Goal: Book appointment/travel/reservation

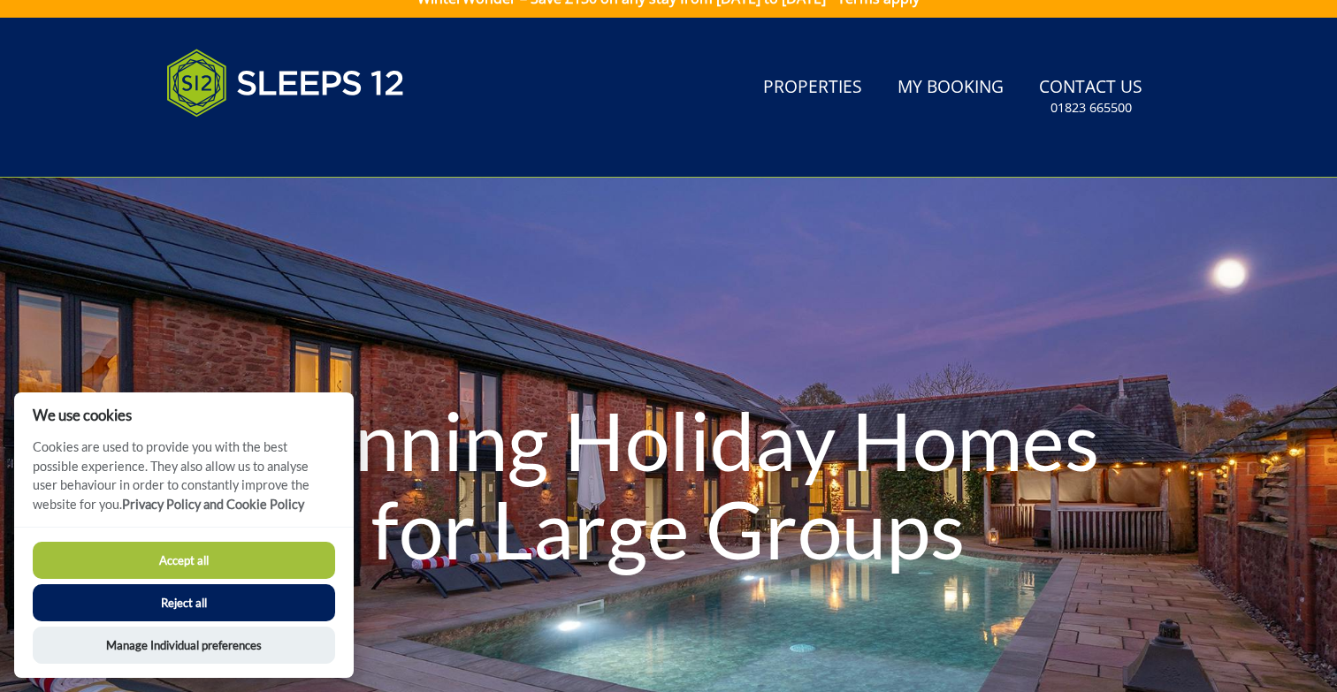
scroll to position [16, 1]
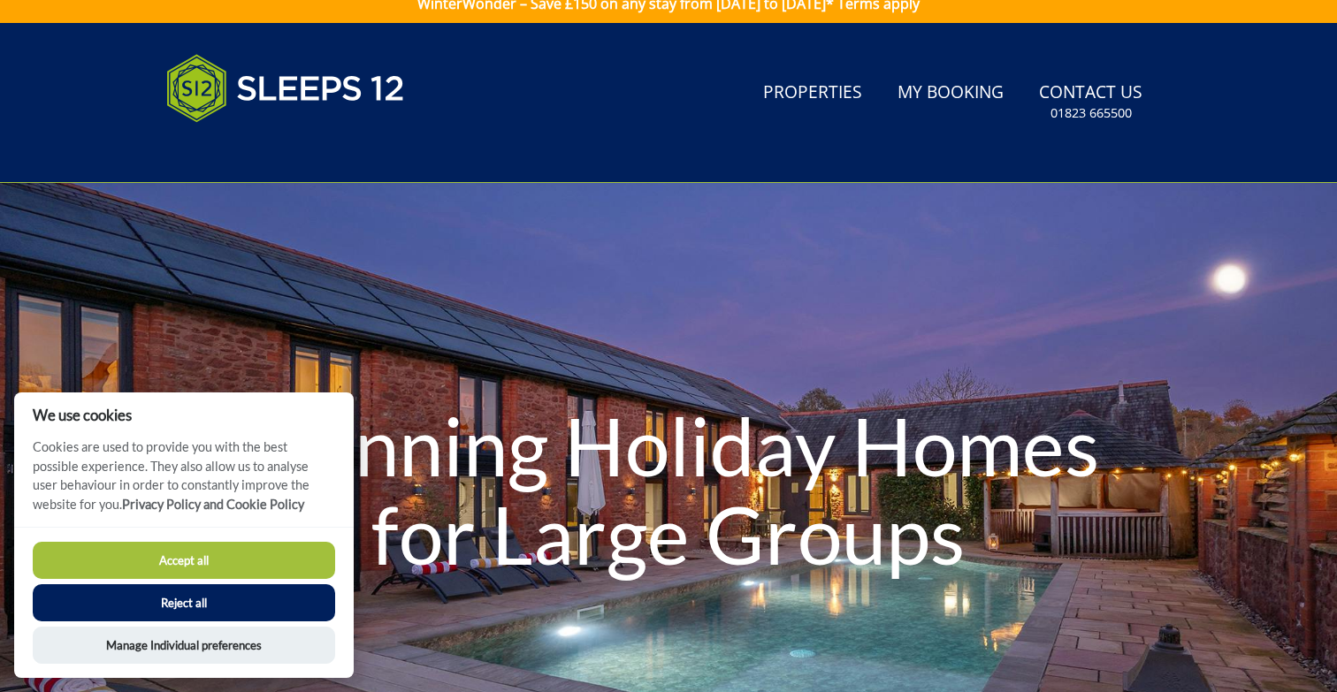
click at [226, 556] on button "Accept all" at bounding box center [184, 560] width 302 height 37
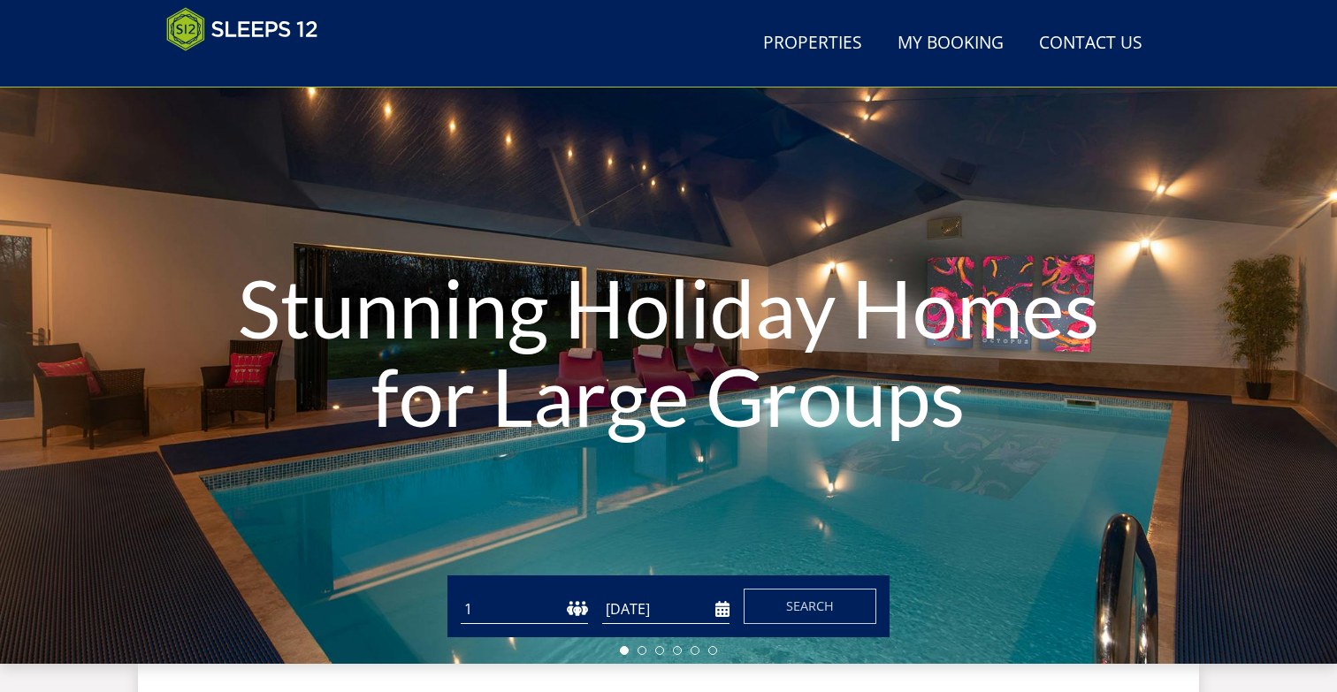
scroll to position [77, 0]
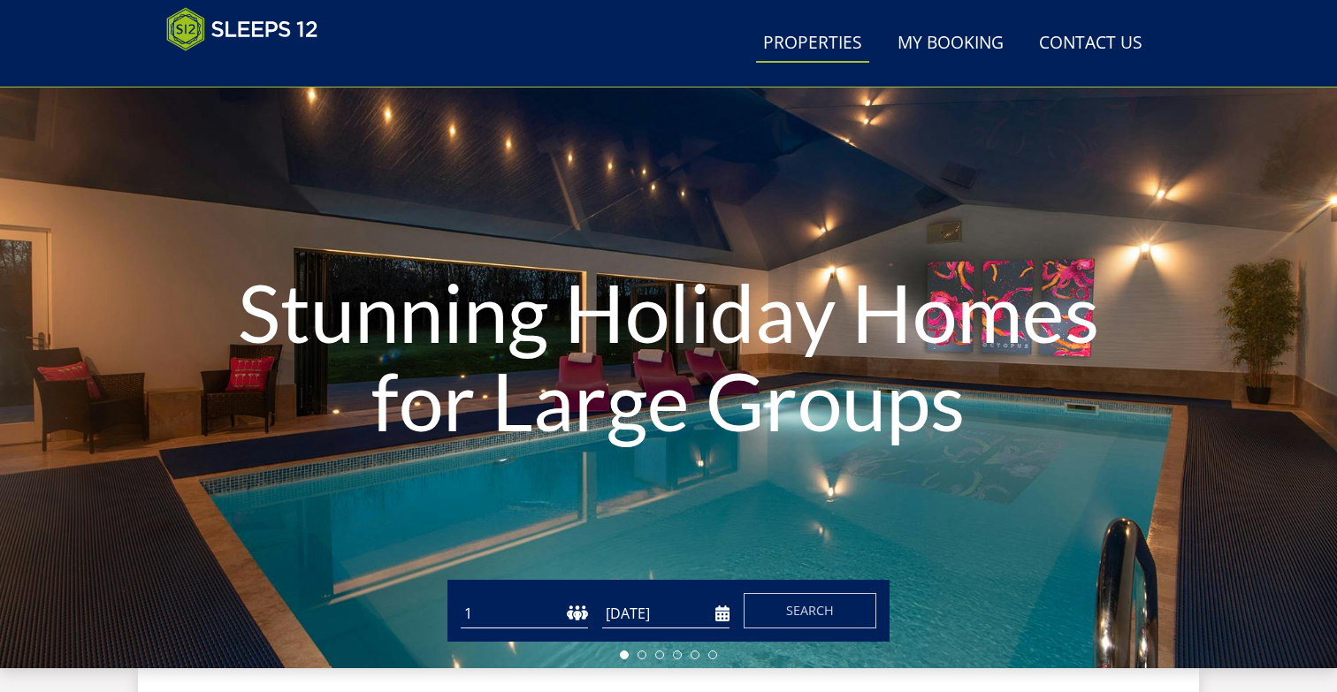
click at [817, 39] on link "Properties" at bounding box center [812, 44] width 113 height 40
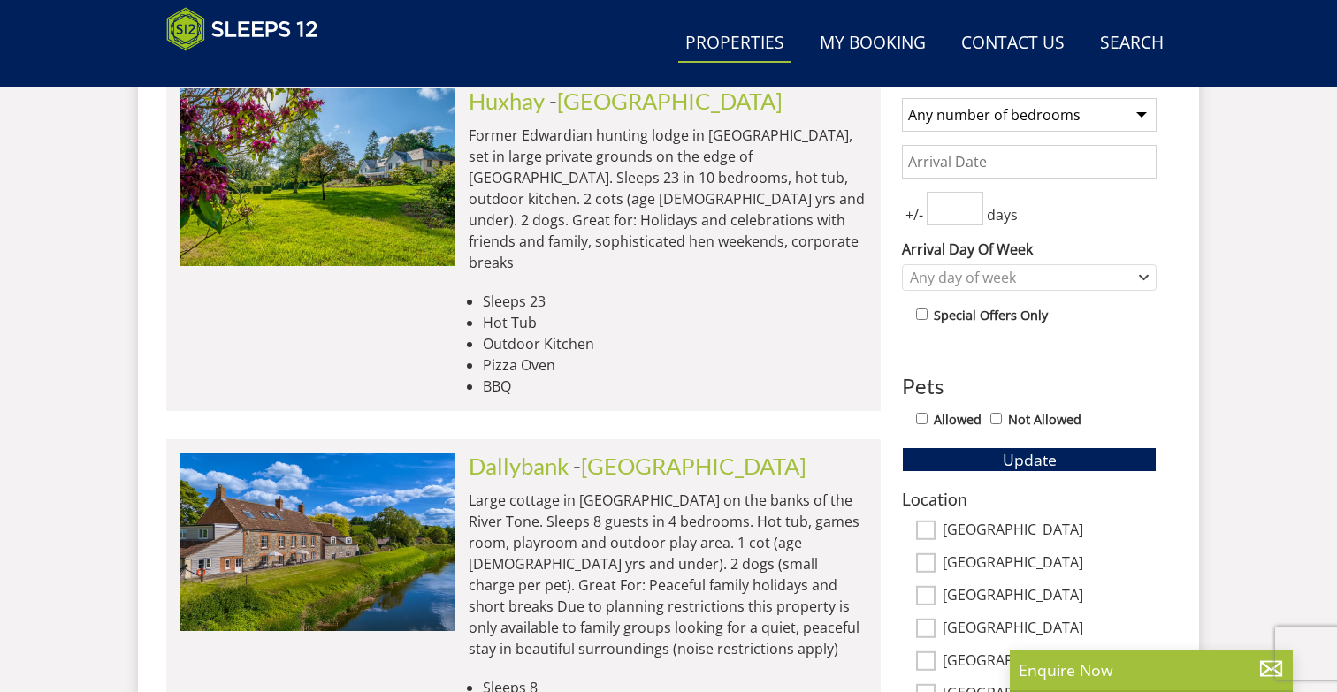
scroll to position [758, 0]
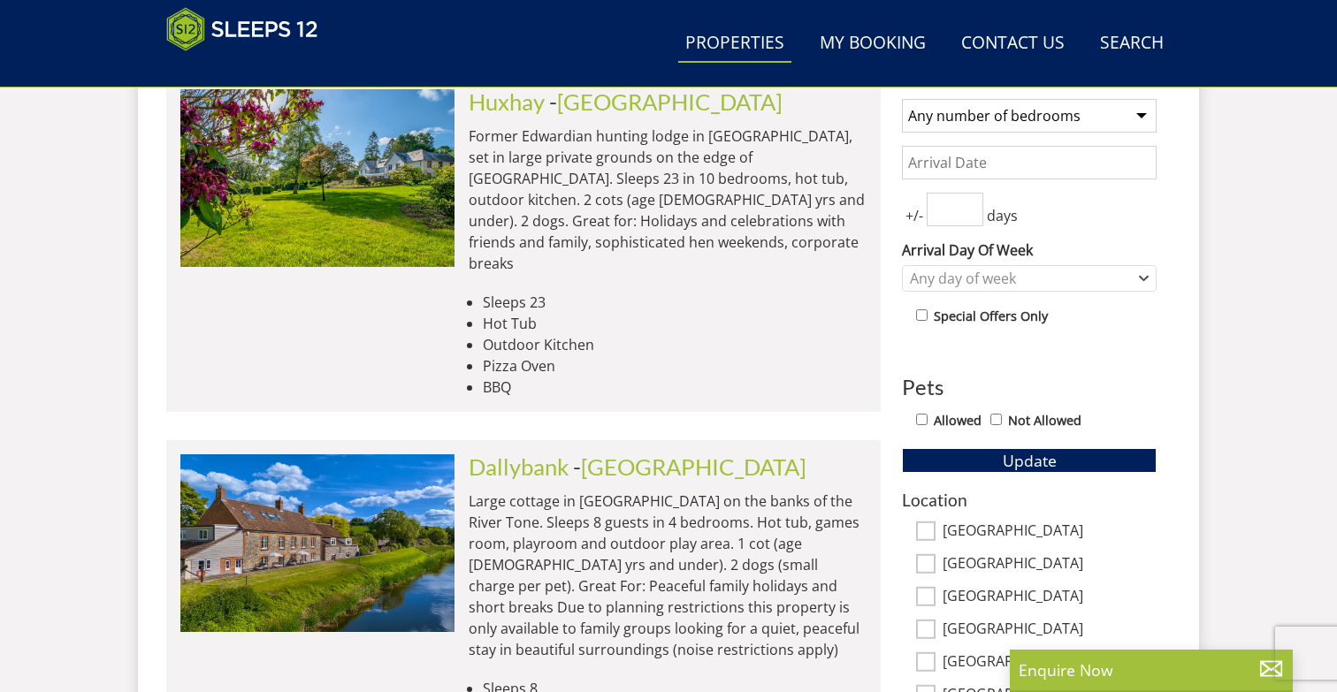
drag, startPoint x: 918, startPoint y: 415, endPoint x: 937, endPoint y: 424, distance: 21.4
click at [930, 421] on div "Allowed Not Allowed" at bounding box center [1036, 422] width 241 height 26
click at [925, 420] on input "Allowed" at bounding box center [921, 419] width 11 height 11
checkbox input "true"
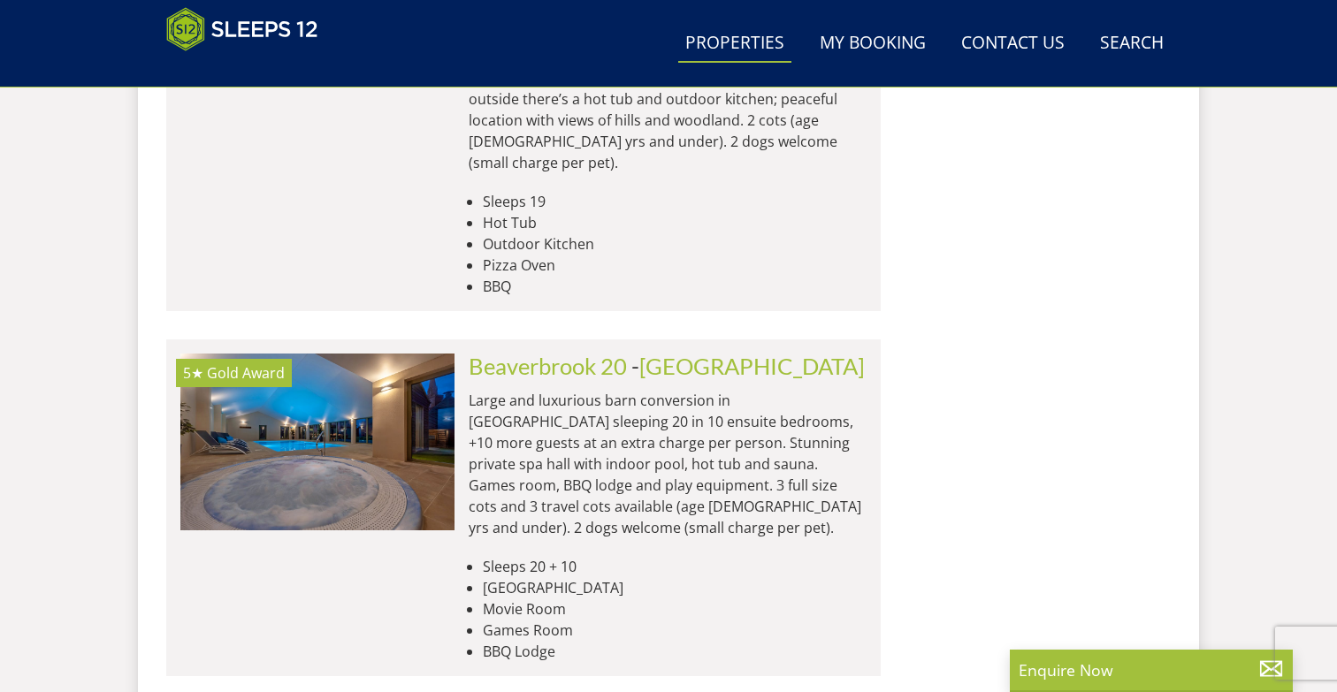
scroll to position [2438, 0]
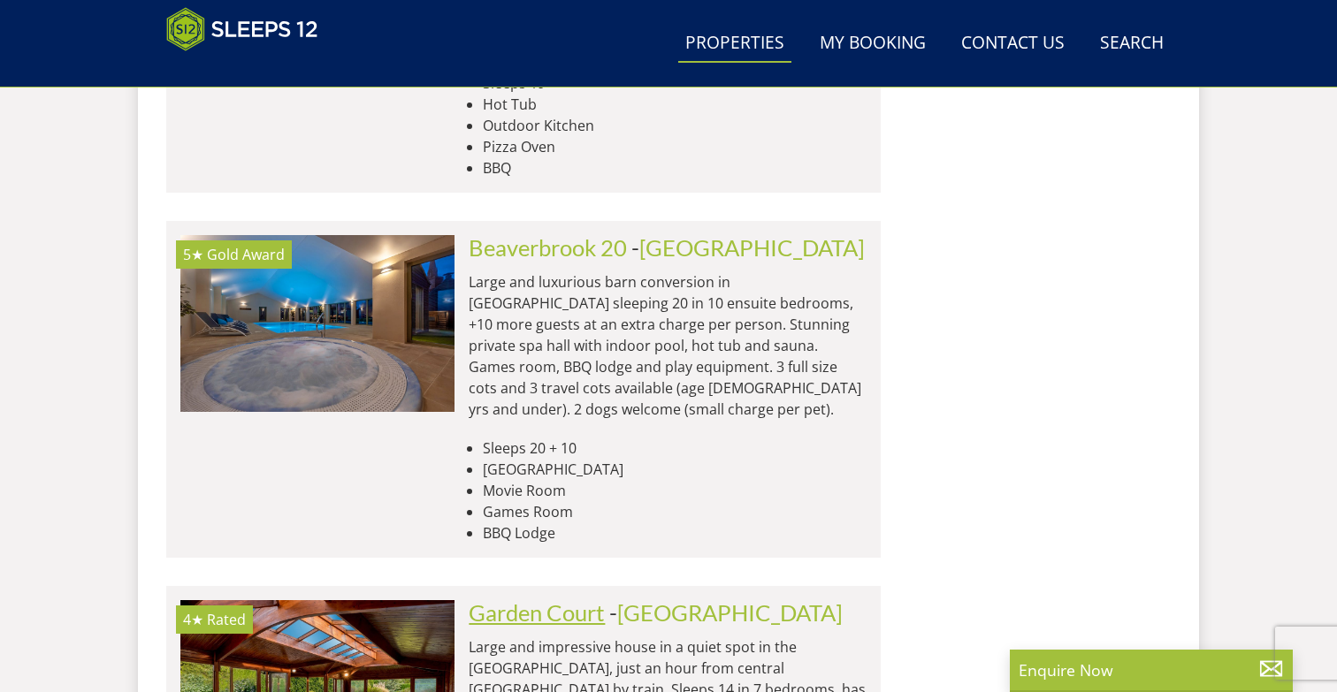
click at [604, 600] on link "Garden Court" at bounding box center [537, 613] width 136 height 27
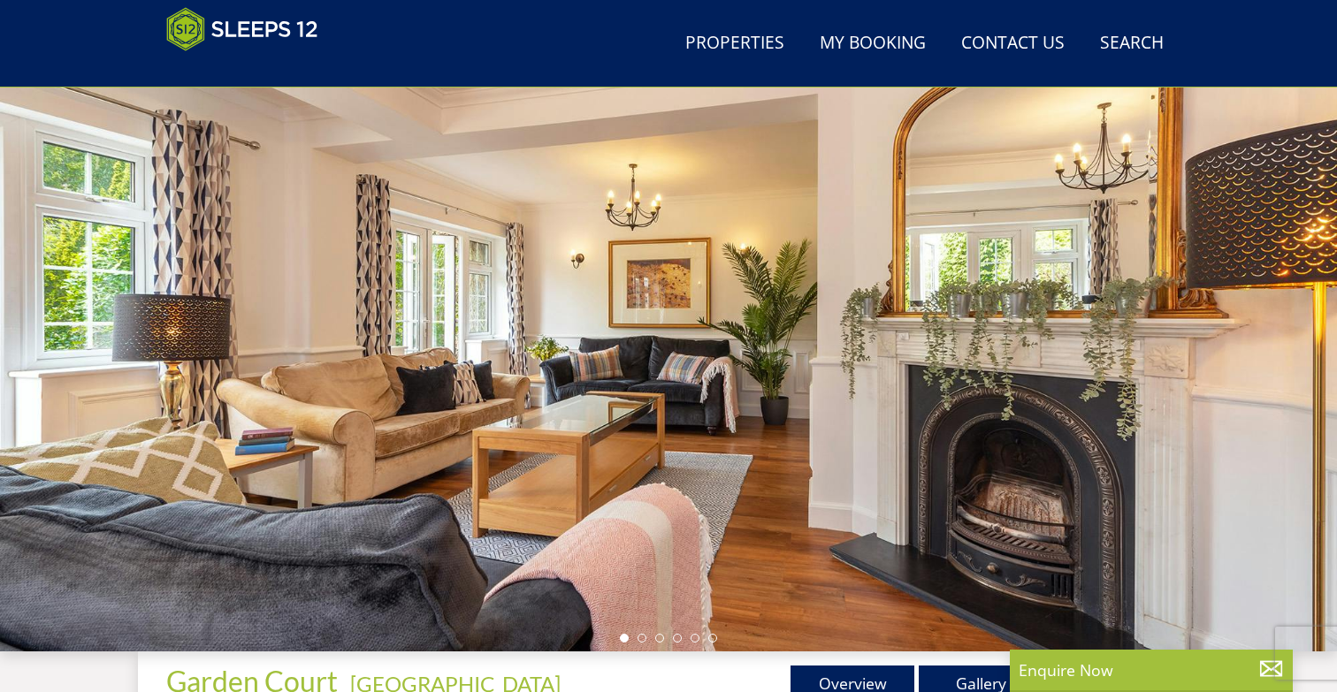
scroll to position [118, 0]
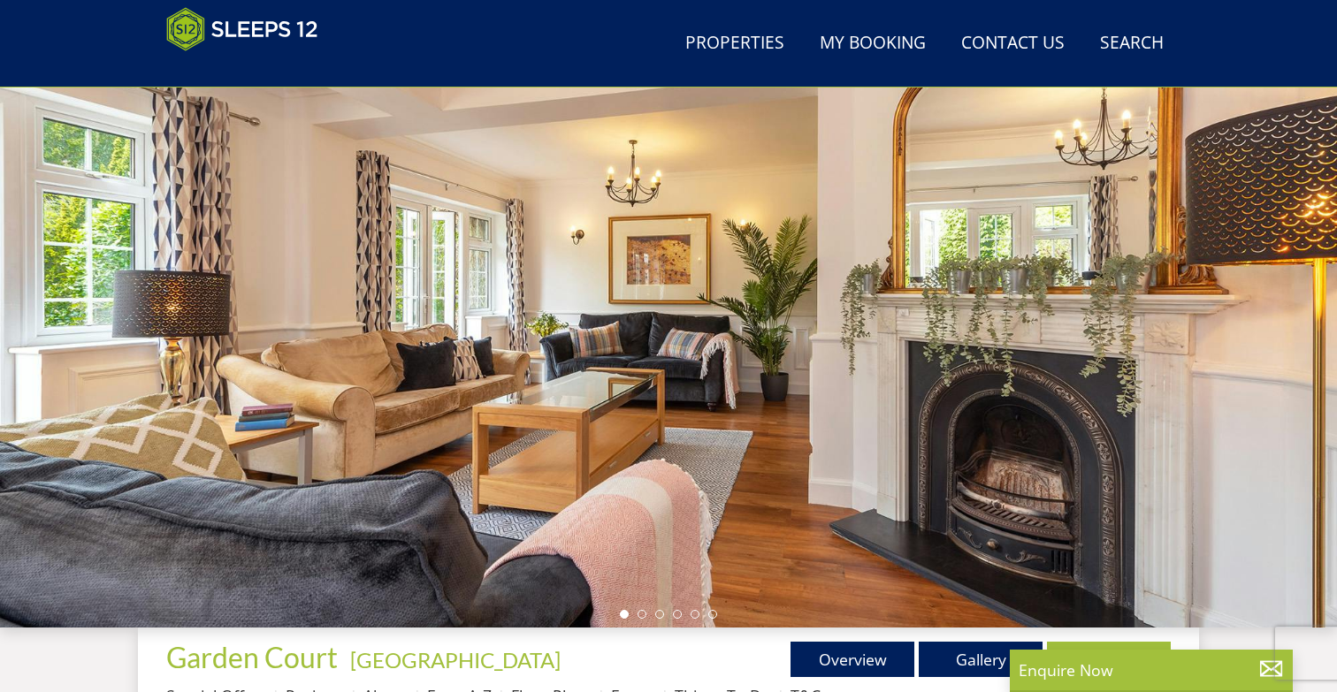
click at [1097, 476] on div at bounding box center [668, 318] width 1337 height 619
click at [1239, 315] on div at bounding box center [668, 318] width 1337 height 619
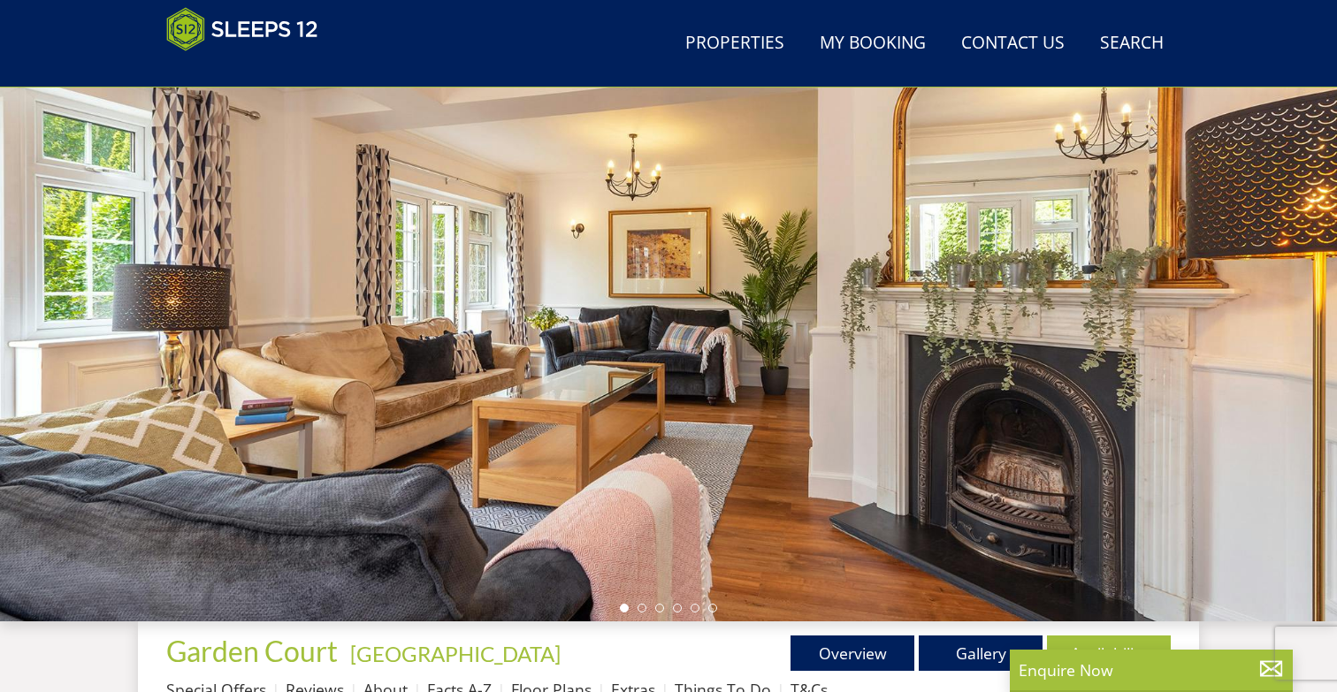
drag, startPoint x: 664, startPoint y: 369, endPoint x: 649, endPoint y: 410, distance: 44.2
click at [664, 370] on div at bounding box center [668, 312] width 1337 height 619
click at [639, 609] on li at bounding box center [642, 608] width 9 height 9
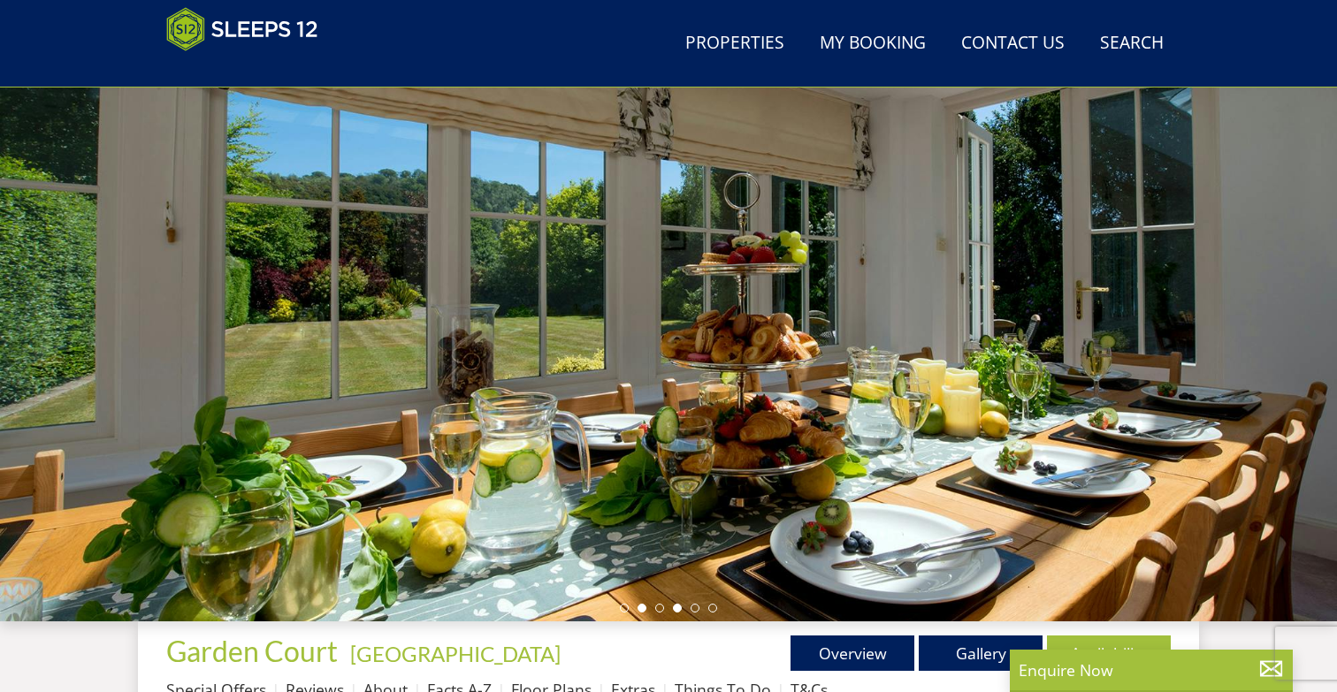
click at [674, 610] on li at bounding box center [677, 608] width 9 height 9
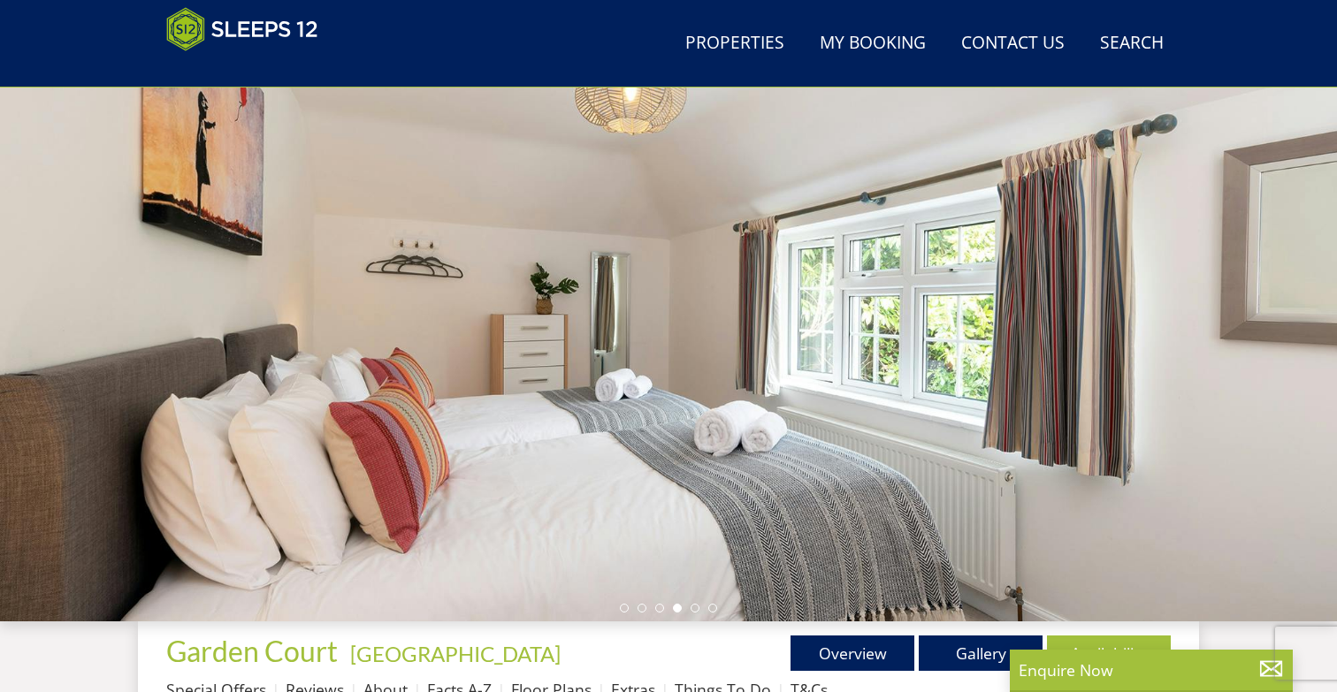
click at [664, 611] on ul at bounding box center [668, 608] width 97 height 9
click at [699, 611] on ul at bounding box center [668, 608] width 97 height 9
click at [696, 610] on li at bounding box center [695, 608] width 9 height 9
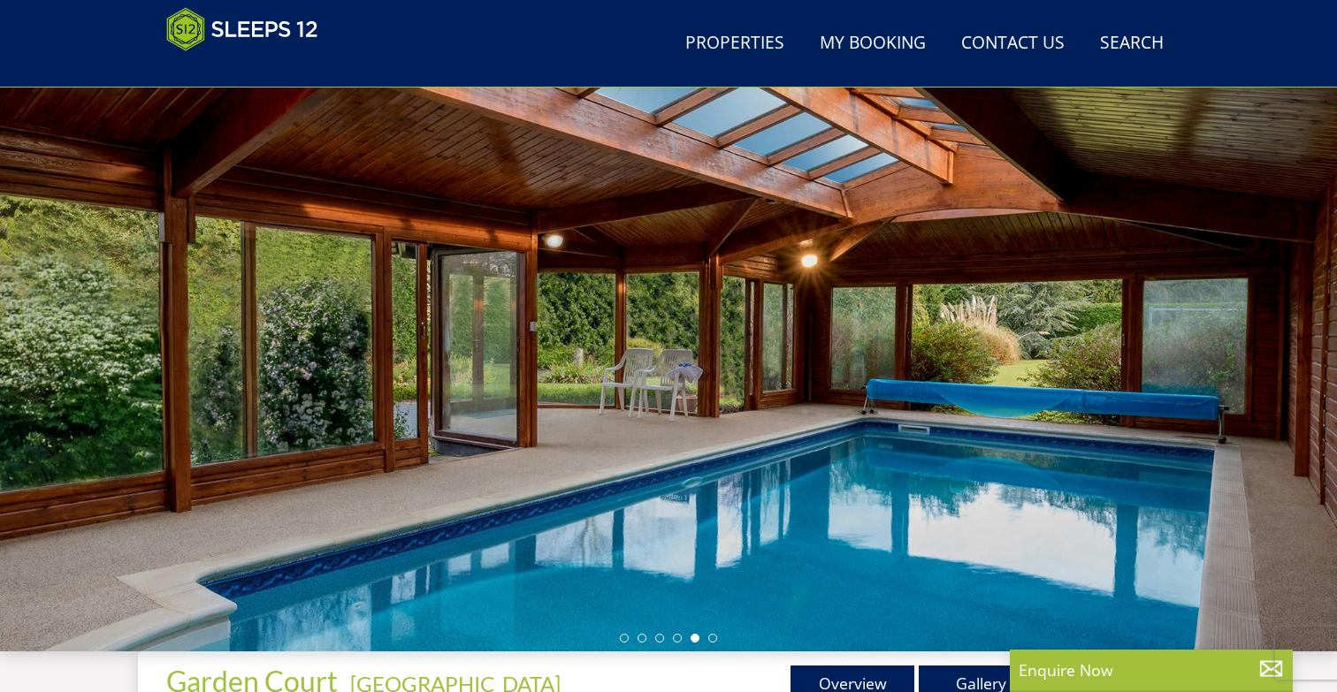
scroll to position [93, 0]
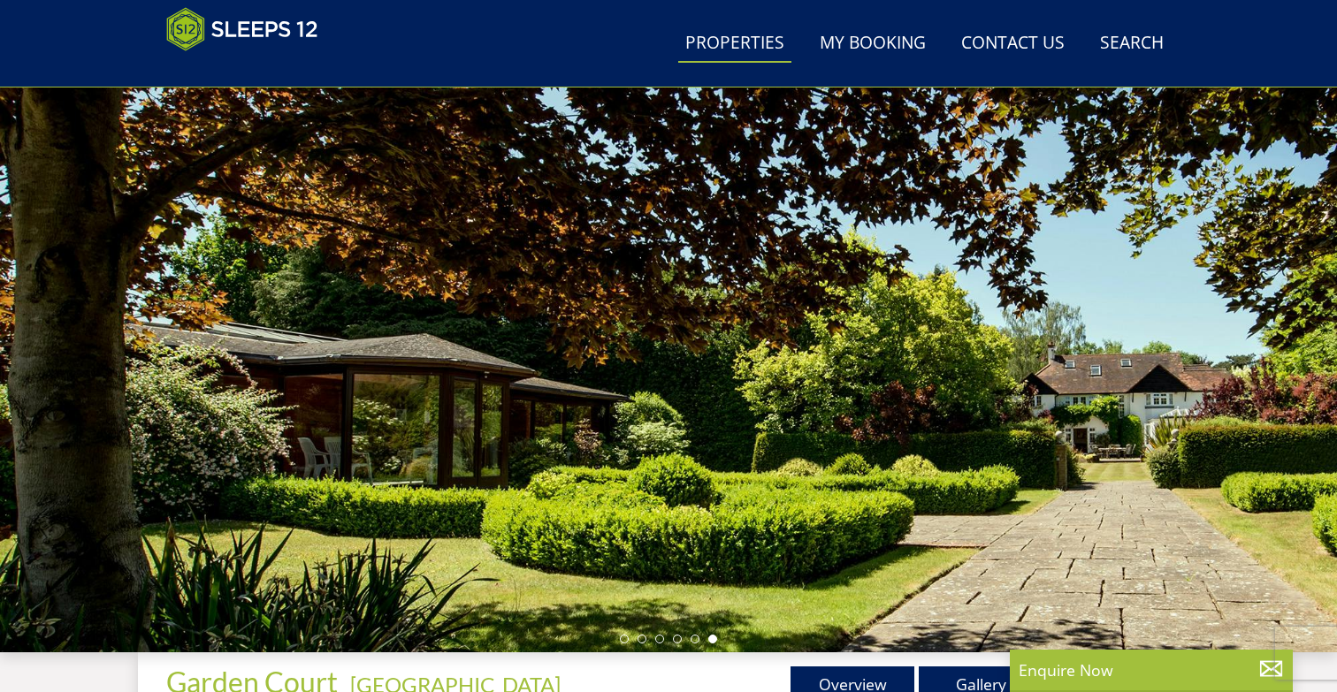
click at [740, 55] on link "Properties" at bounding box center [734, 44] width 113 height 40
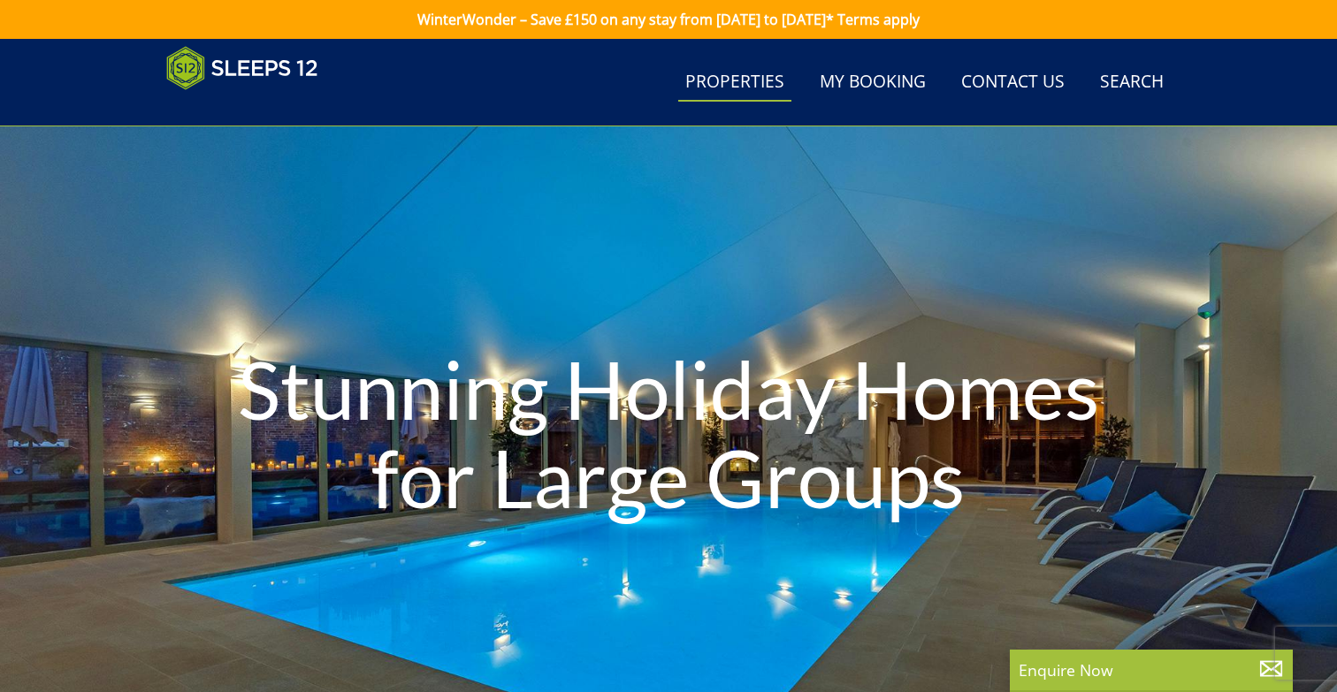
scroll to position [0, 3842]
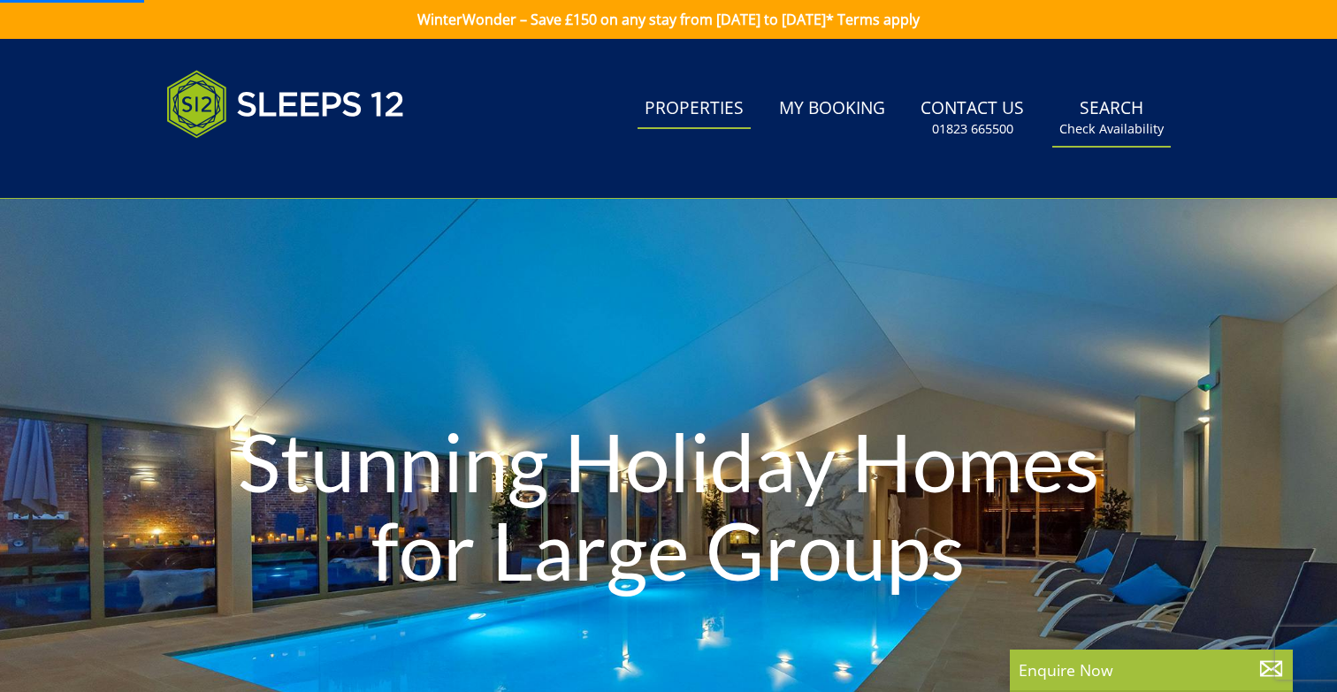
click at [1114, 100] on link "Search Check Availability" at bounding box center [1111, 117] width 118 height 57
click at [1107, 131] on small "Check Availability" at bounding box center [1111, 129] width 104 height 18
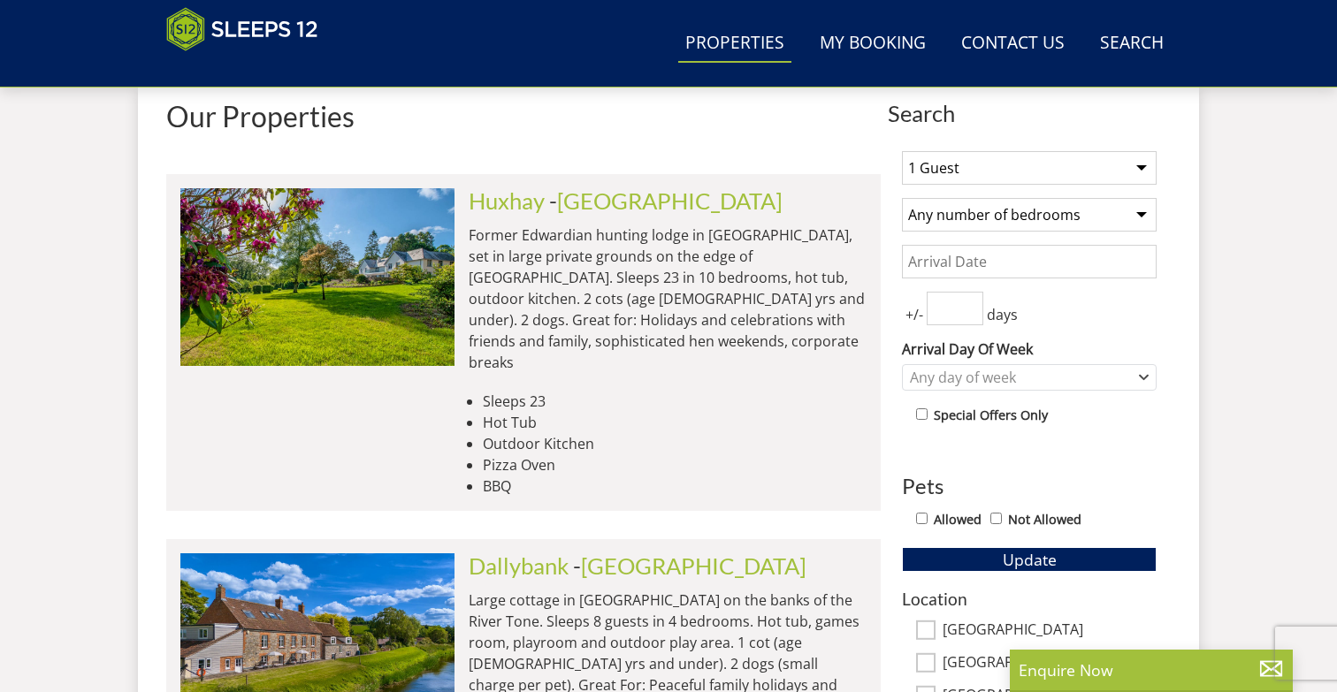
scroll to position [660, 0]
select select "12"
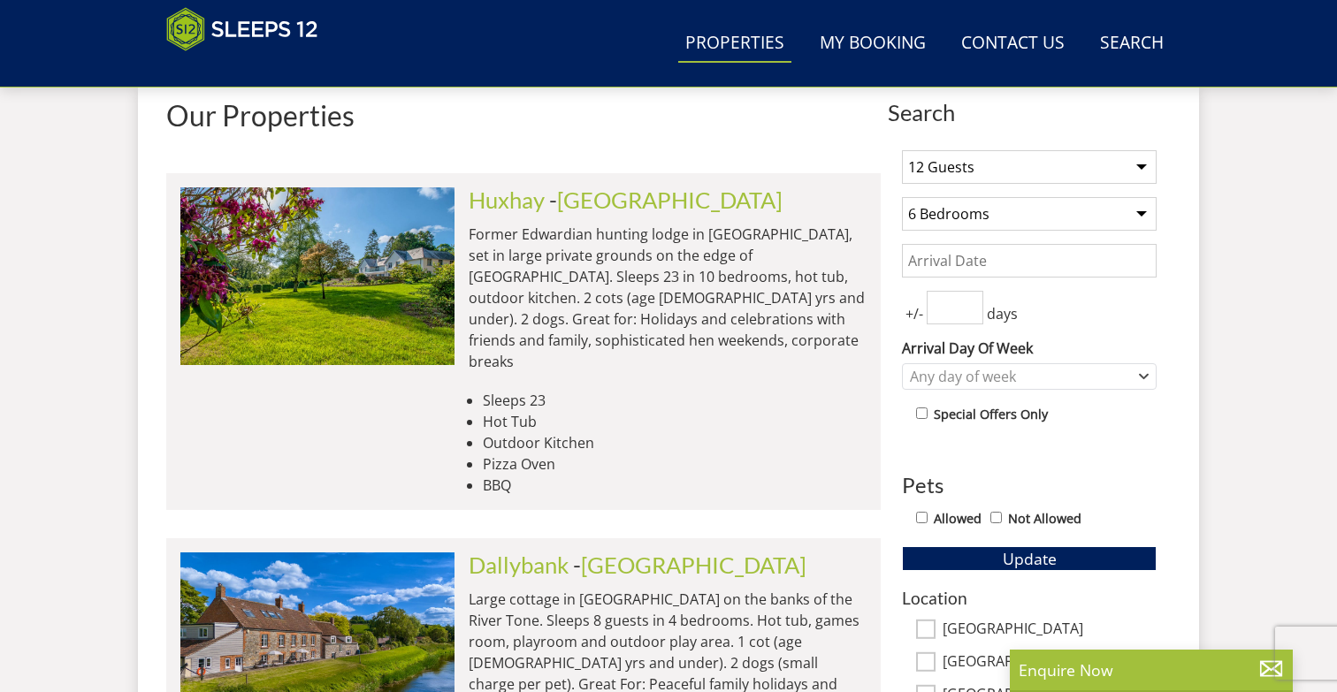
select select "8"
click at [997, 376] on div "Any day of week" at bounding box center [1019, 376] width 229 height 19
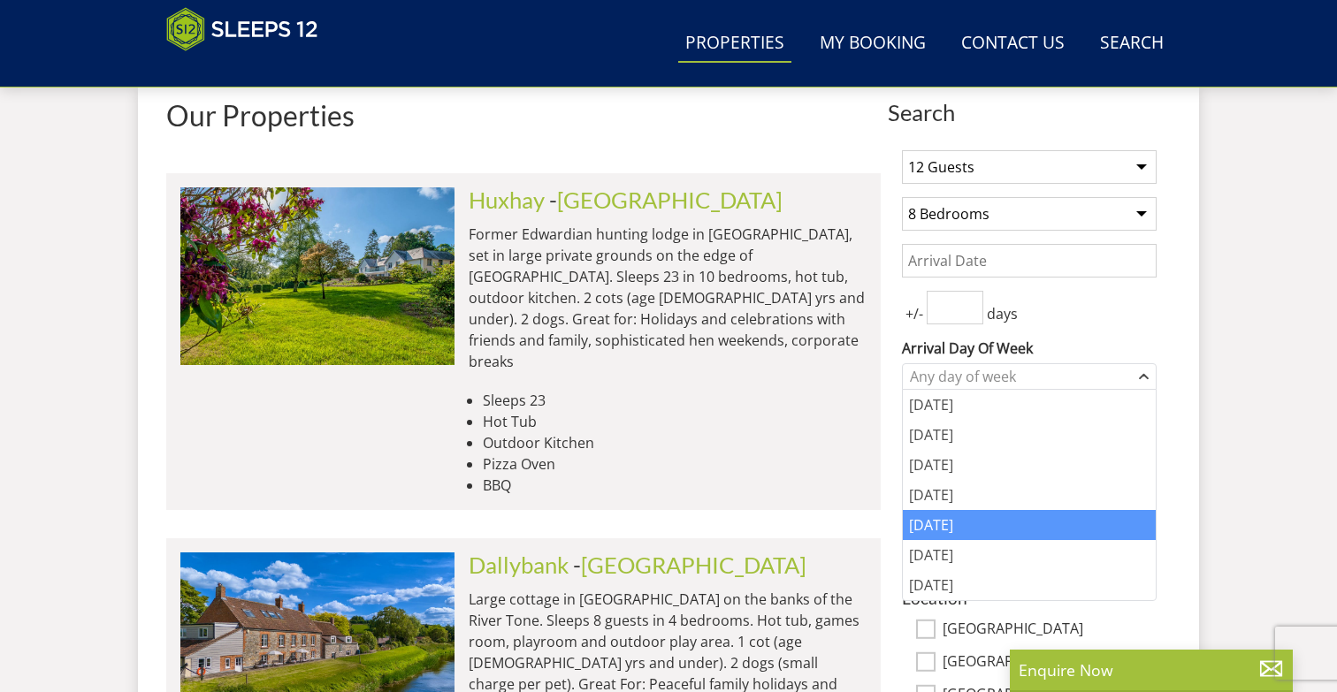
click at [1023, 533] on div "[DATE]" at bounding box center [1029, 525] width 253 height 30
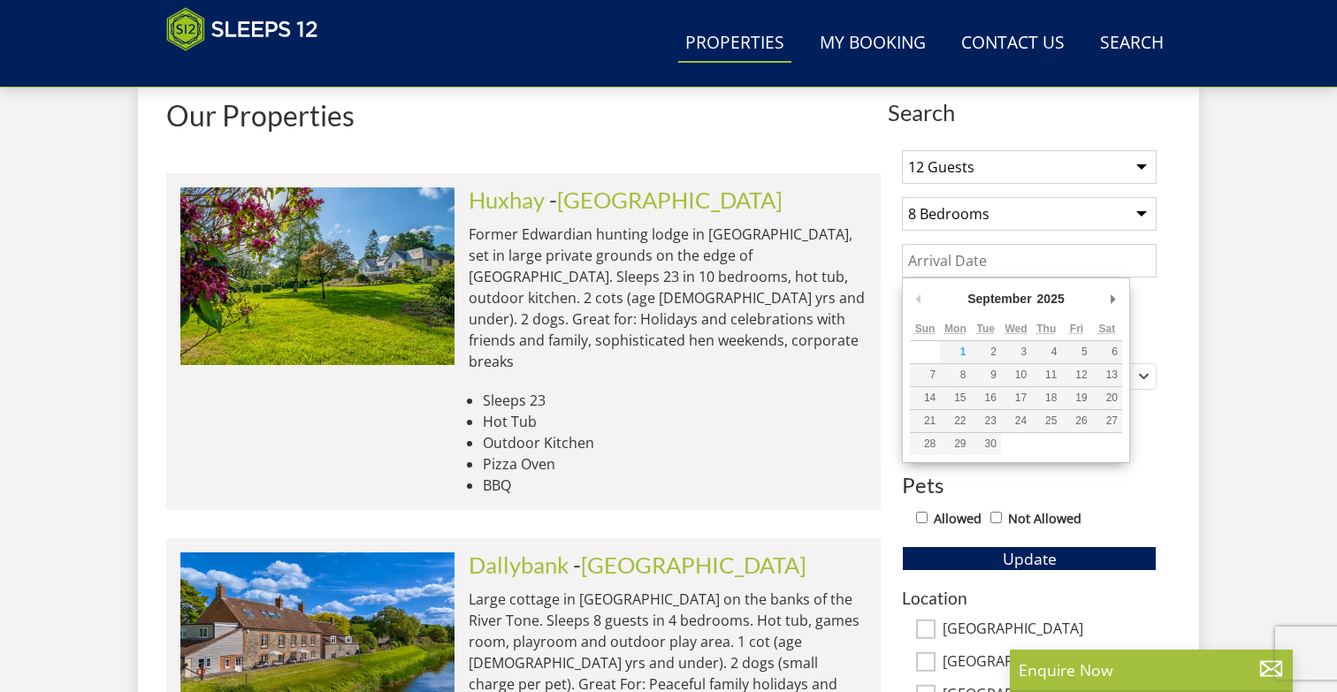
click at [1004, 264] on input "Date" at bounding box center [1029, 261] width 255 height 34
type input "[DATE]"
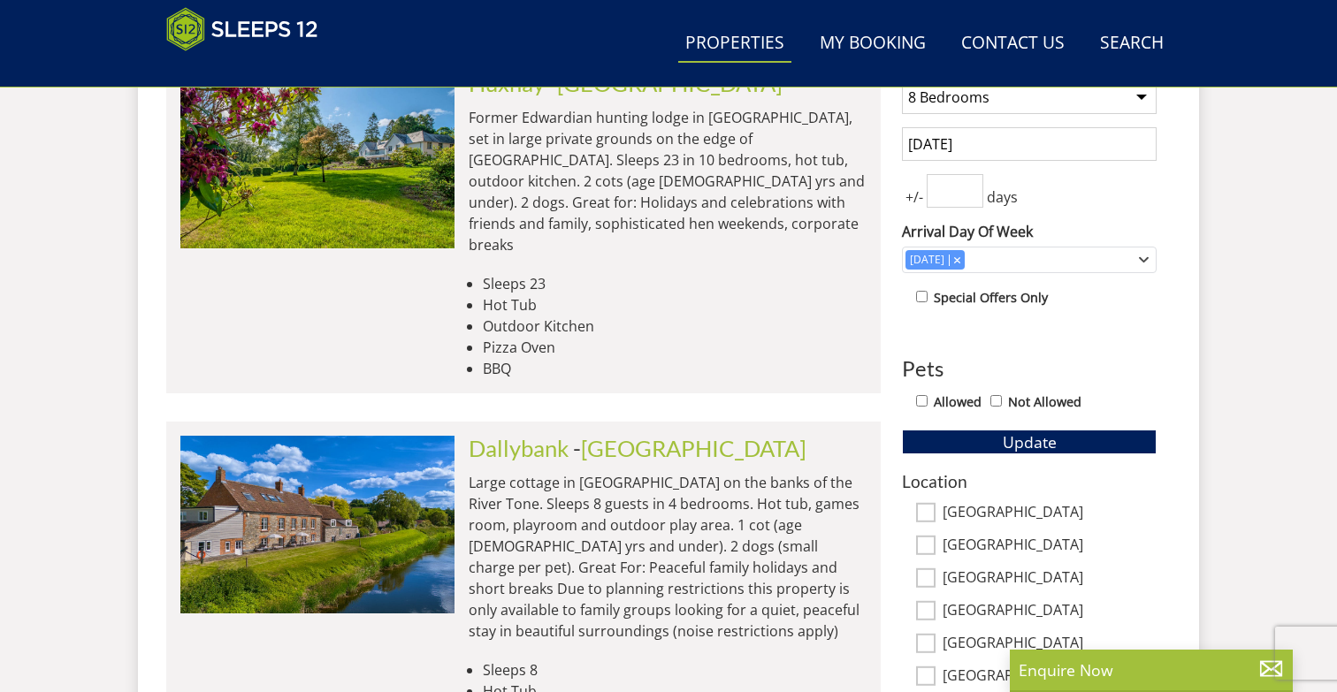
scroll to position [776, 1]
click at [922, 409] on div "Allowed Not Allowed" at bounding box center [1036, 404] width 241 height 26
click at [921, 404] on input "Allowed" at bounding box center [921, 400] width 11 height 11
checkbox input "true"
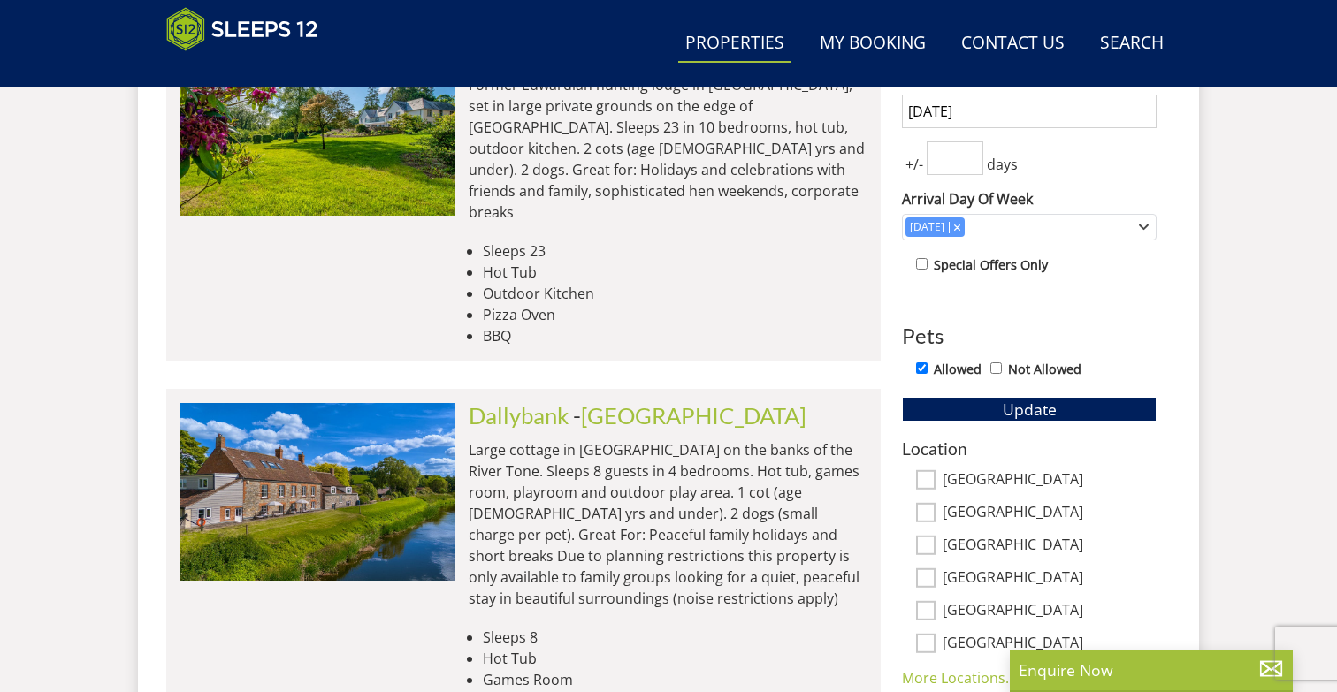
scroll to position [811, 0]
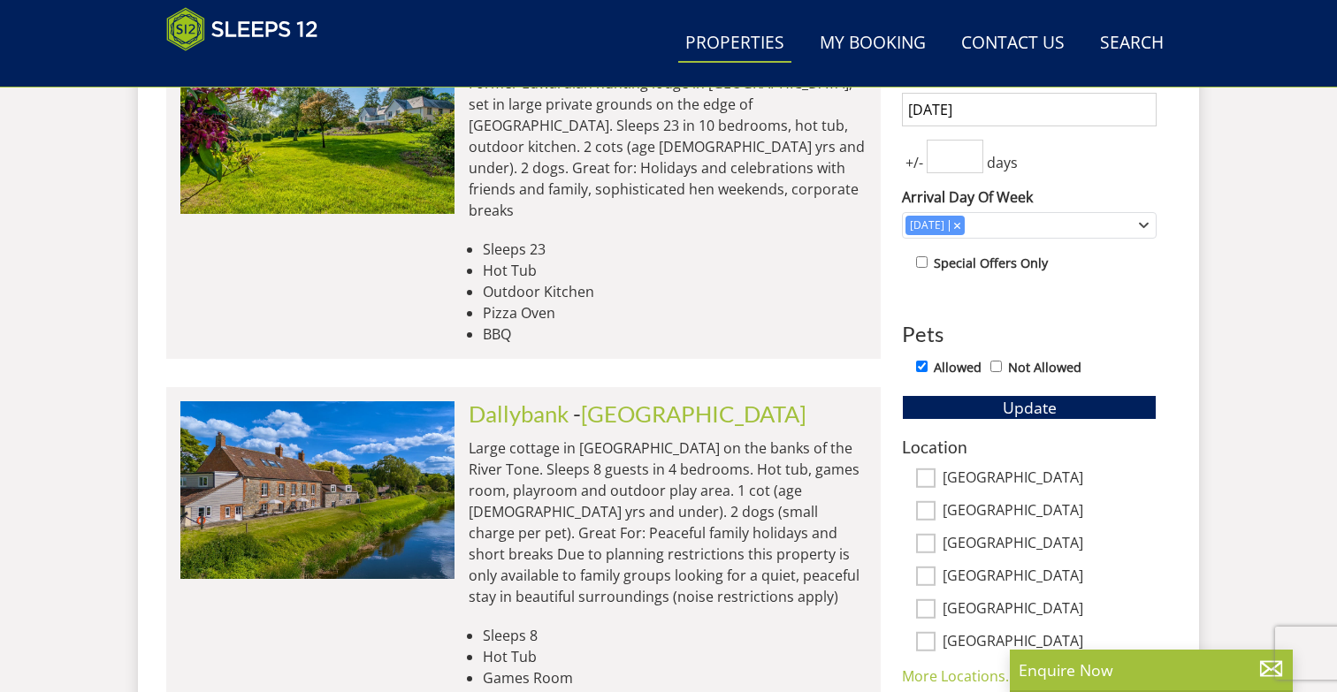
click at [929, 479] on input "[GEOGRAPHIC_DATA]" at bounding box center [925, 478] width 19 height 19
checkbox input "true"
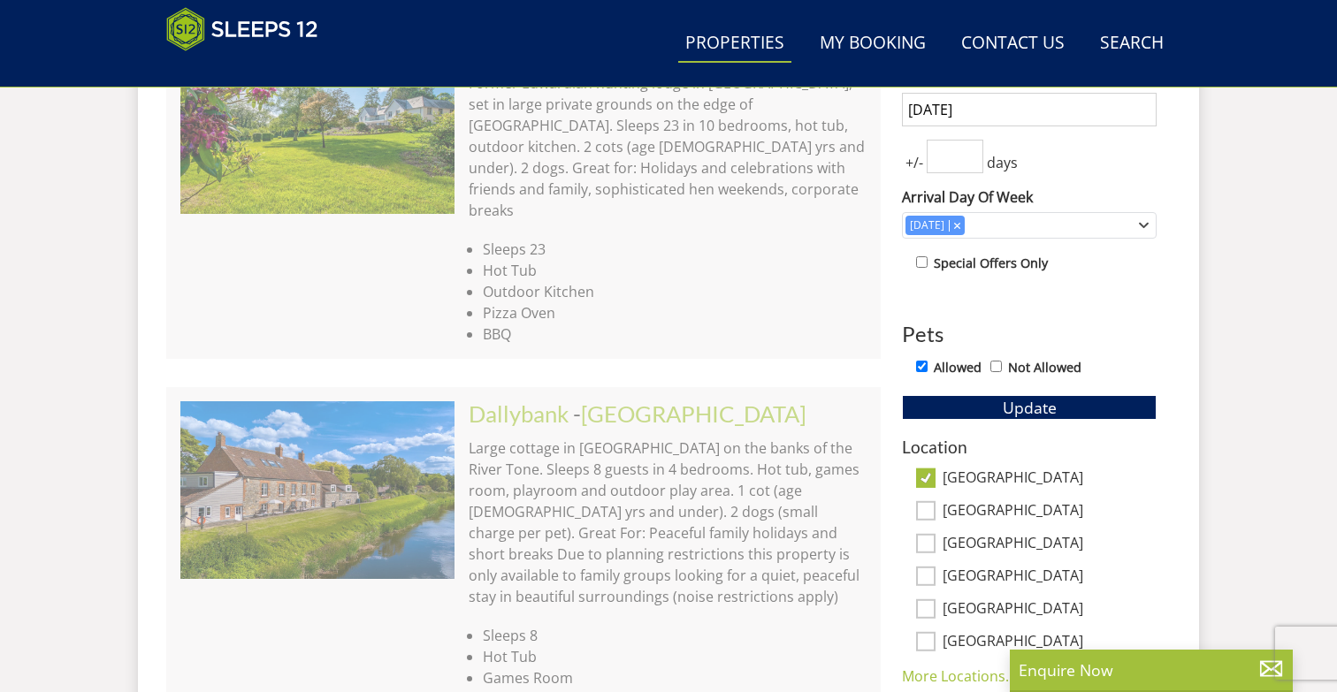
click at [929, 546] on input "[GEOGRAPHIC_DATA]" at bounding box center [925, 543] width 19 height 19
checkbox input "true"
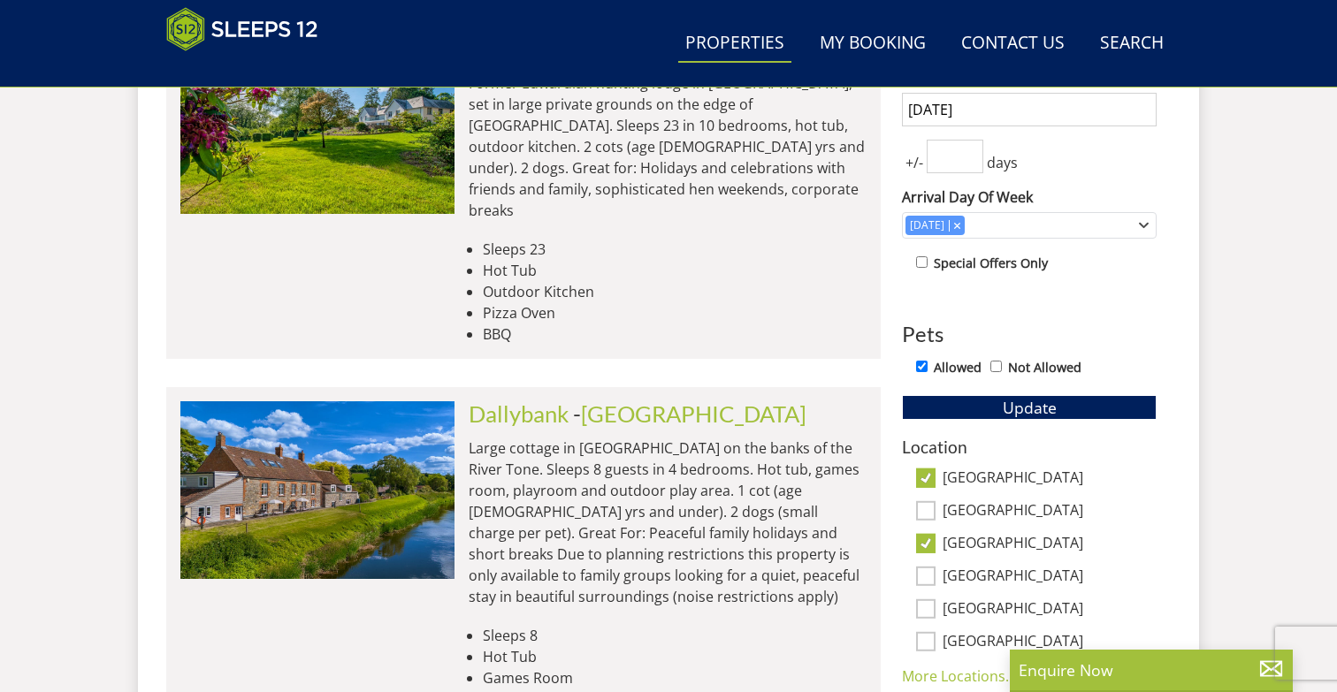
click at [936, 579] on div "[GEOGRAPHIC_DATA]" at bounding box center [1029, 577] width 255 height 19
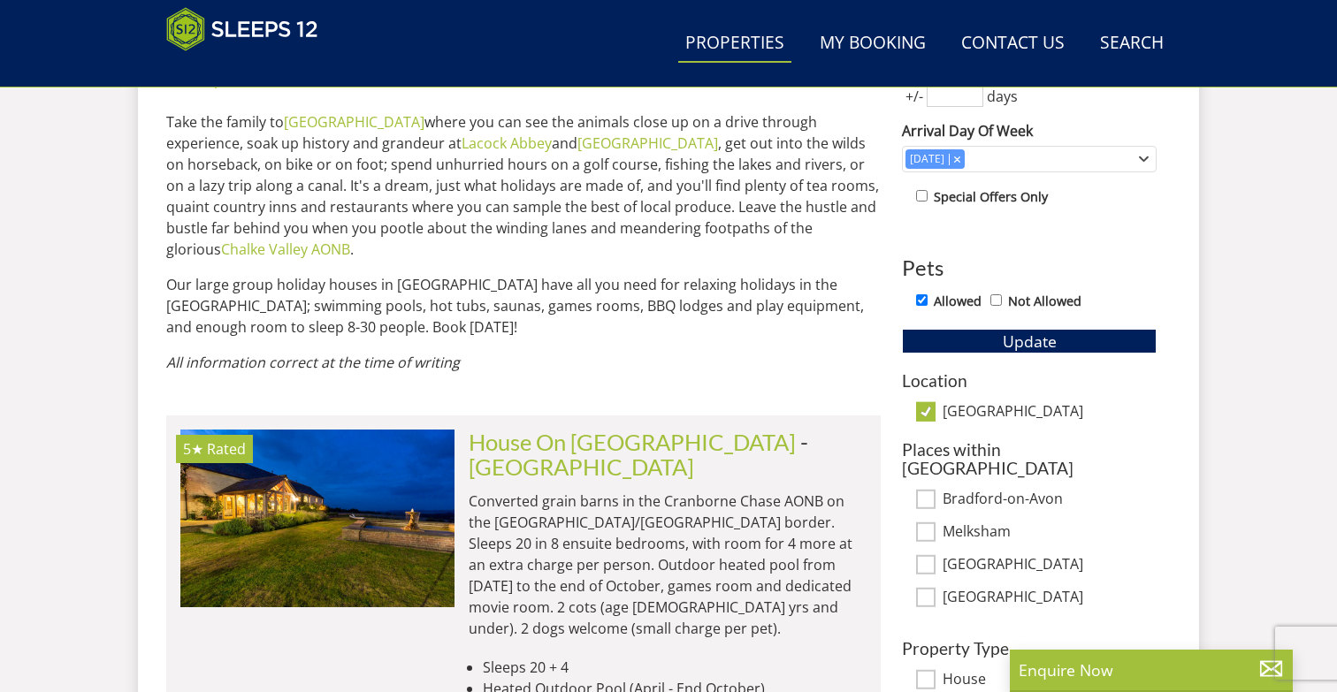
scroll to position [871, 0]
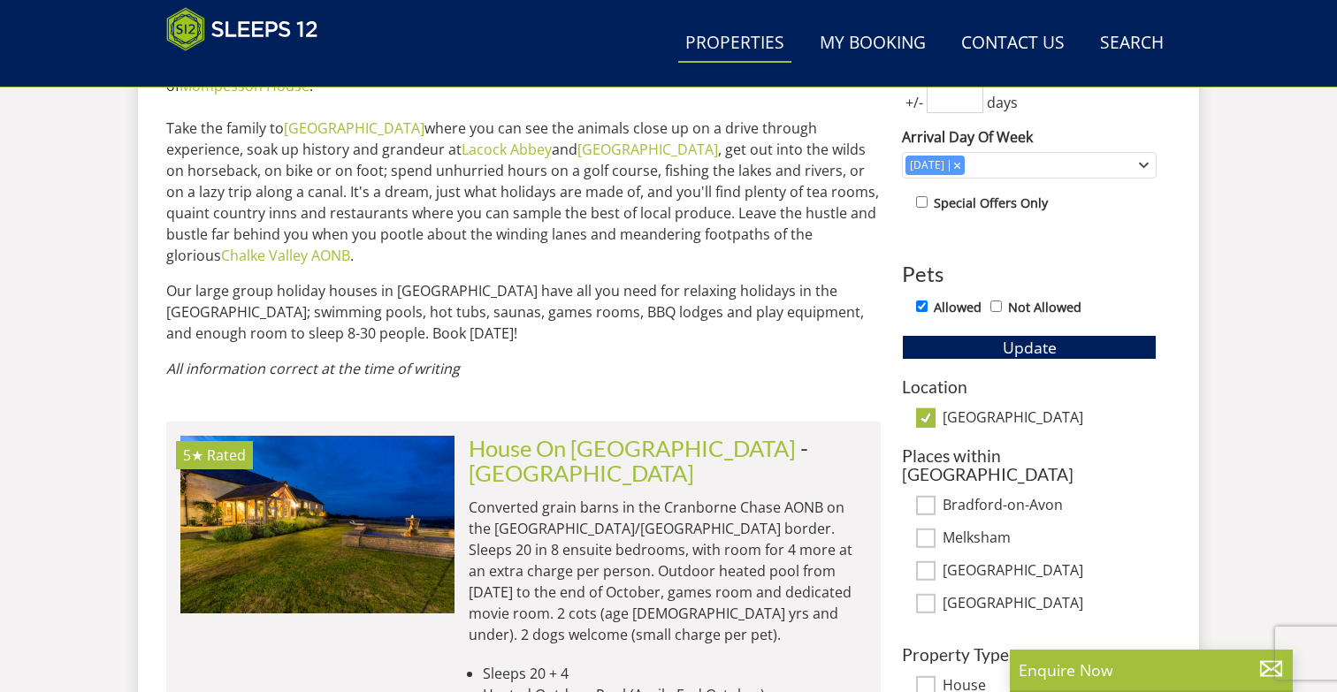
click at [928, 417] on input "[GEOGRAPHIC_DATA]" at bounding box center [925, 418] width 19 height 19
checkbox input "false"
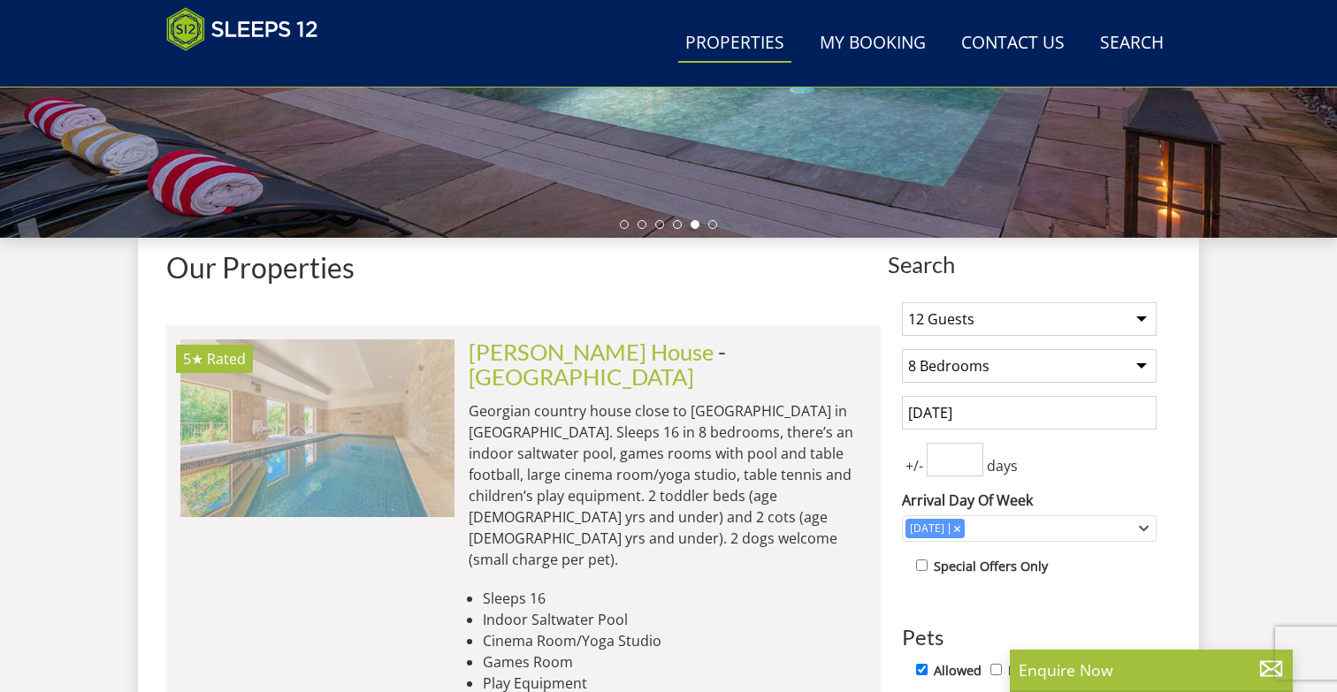
scroll to position [509, 0]
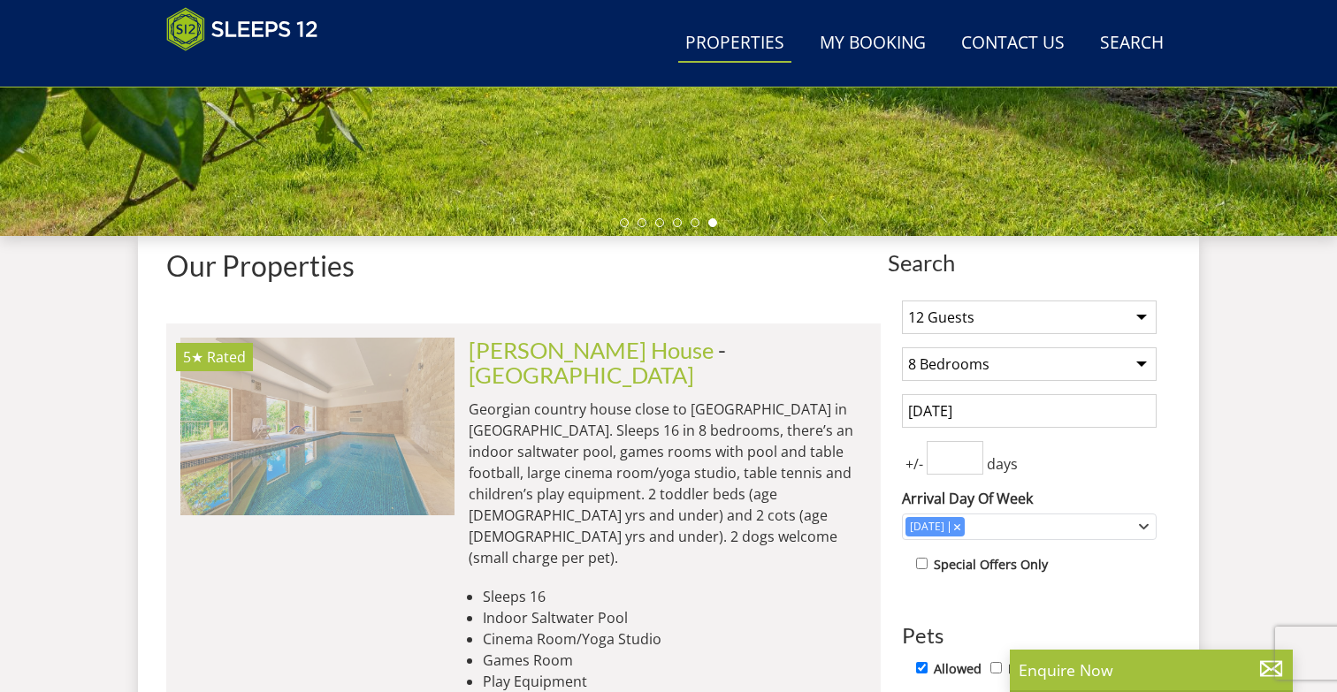
click at [284, 452] on img at bounding box center [317, 426] width 274 height 177
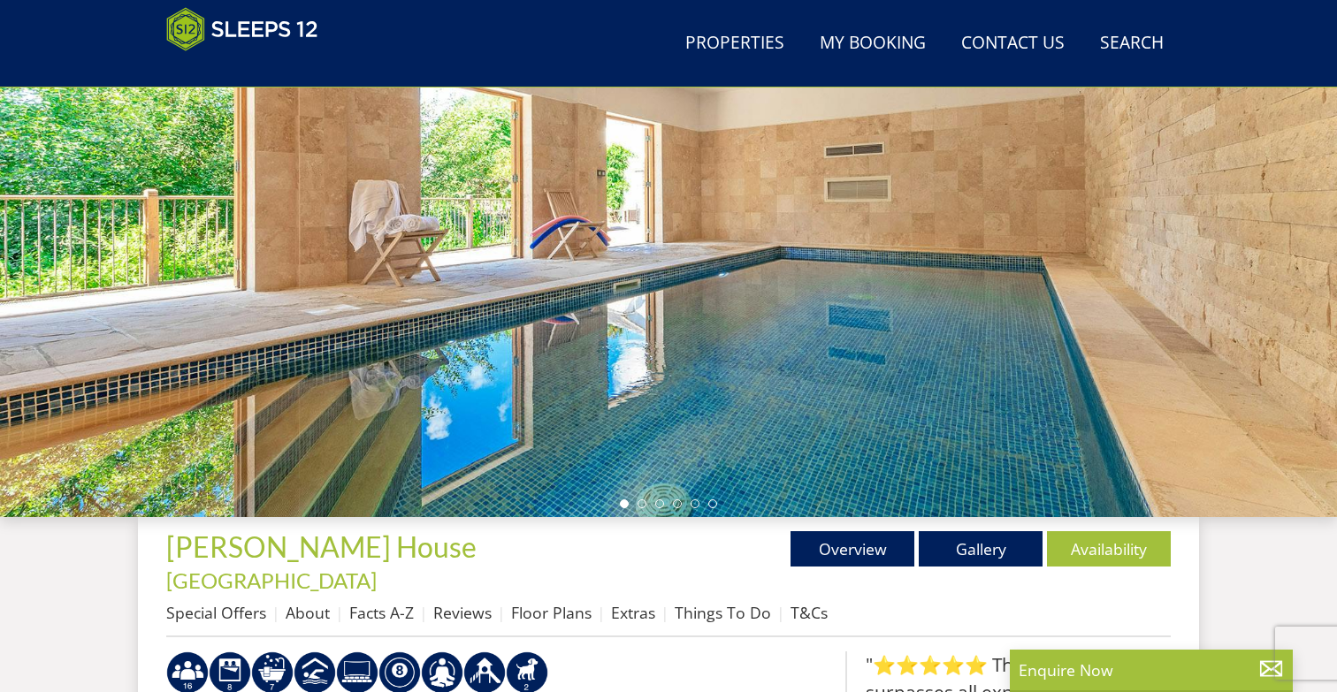
scroll to position [230, 0]
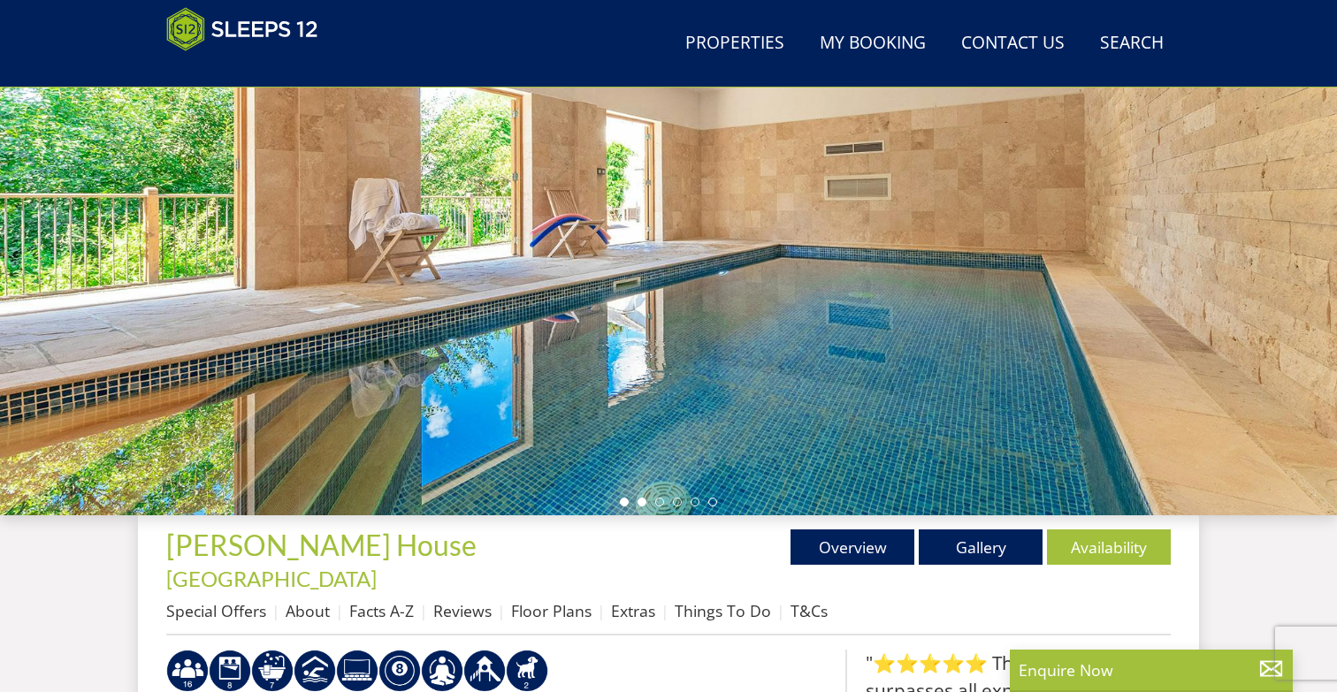
click at [641, 500] on li at bounding box center [642, 502] width 9 height 9
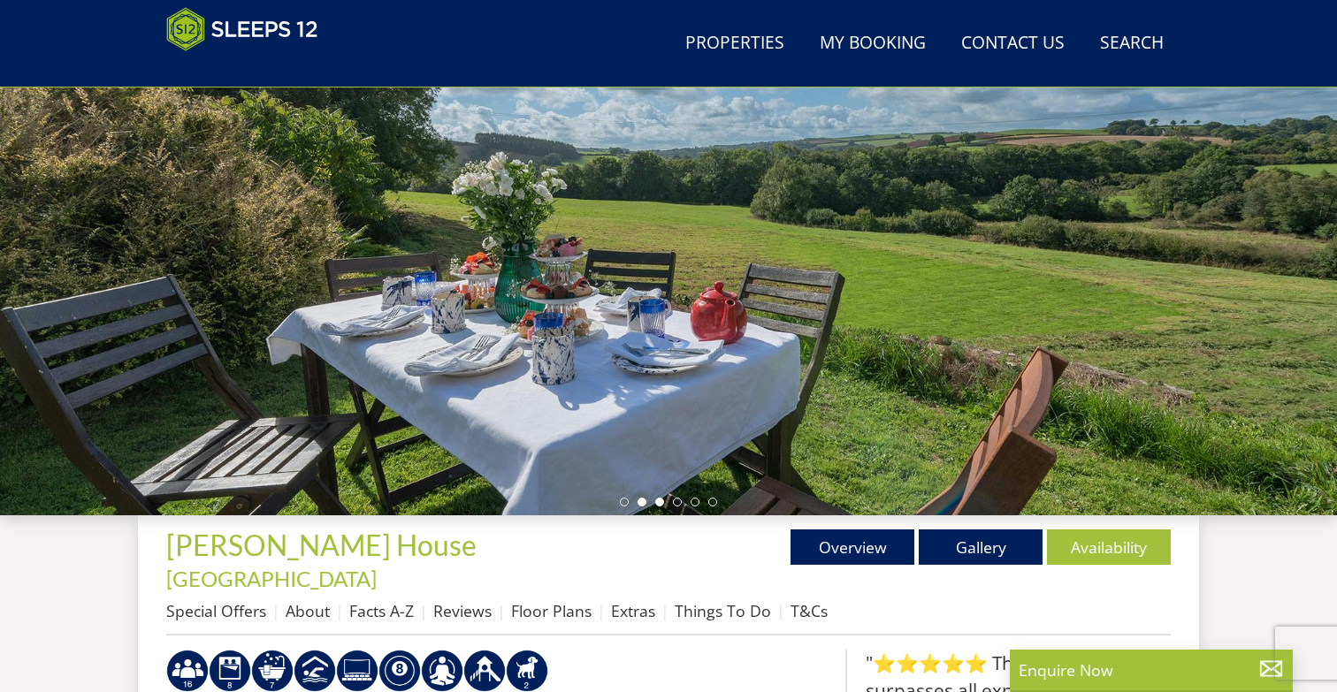
click at [661, 502] on li at bounding box center [659, 502] width 9 height 9
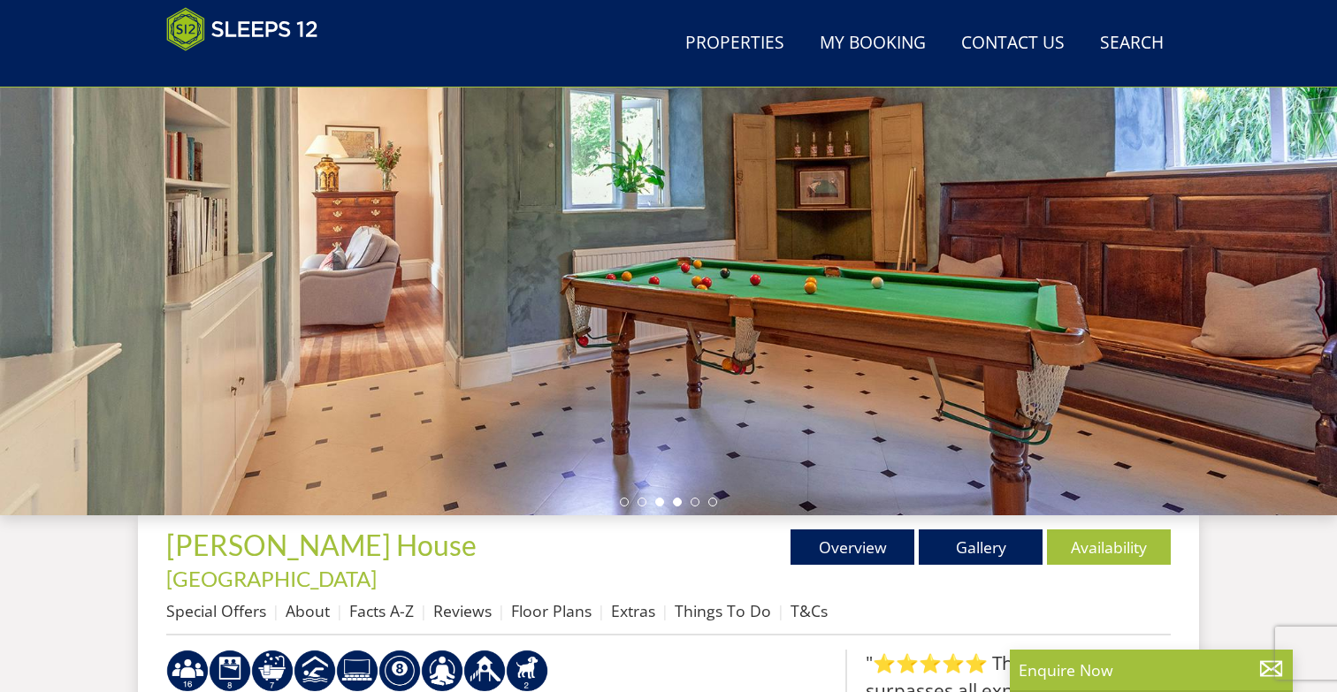
click at [676, 504] on li at bounding box center [677, 502] width 9 height 9
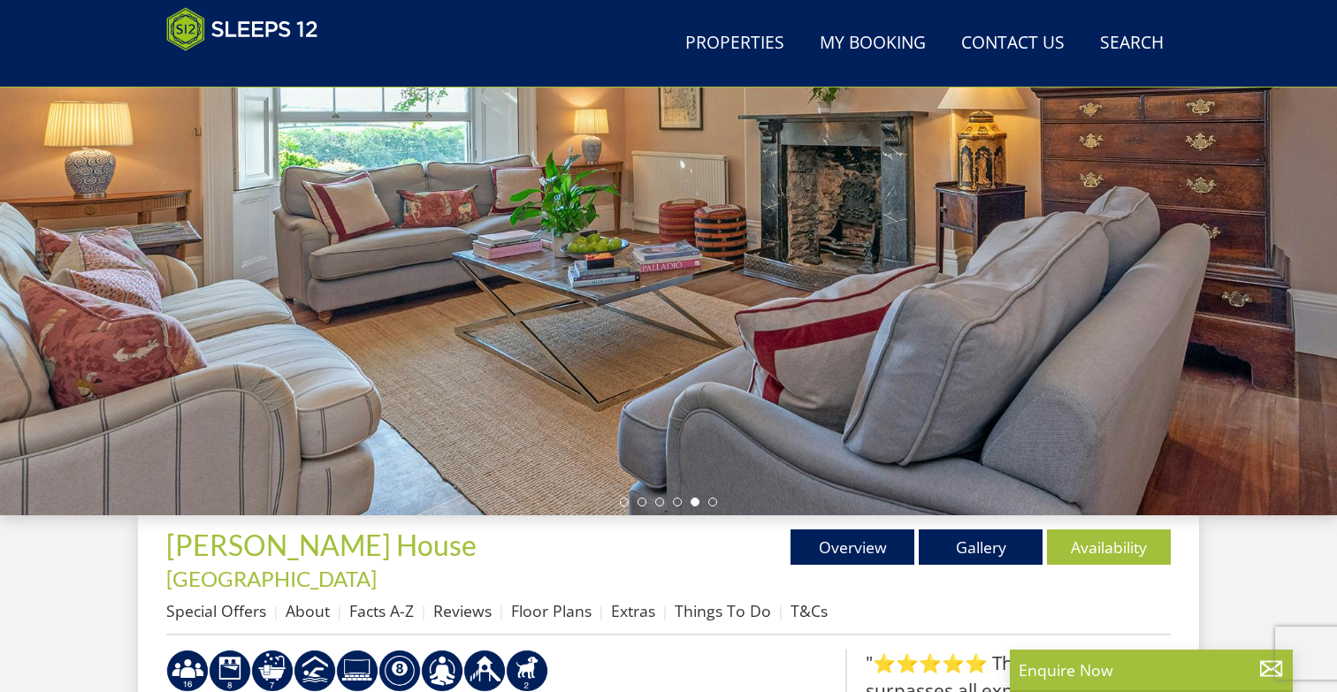
click at [623, 507] on div at bounding box center [668, 206] width 1337 height 619
click at [625, 501] on li at bounding box center [624, 502] width 9 height 9
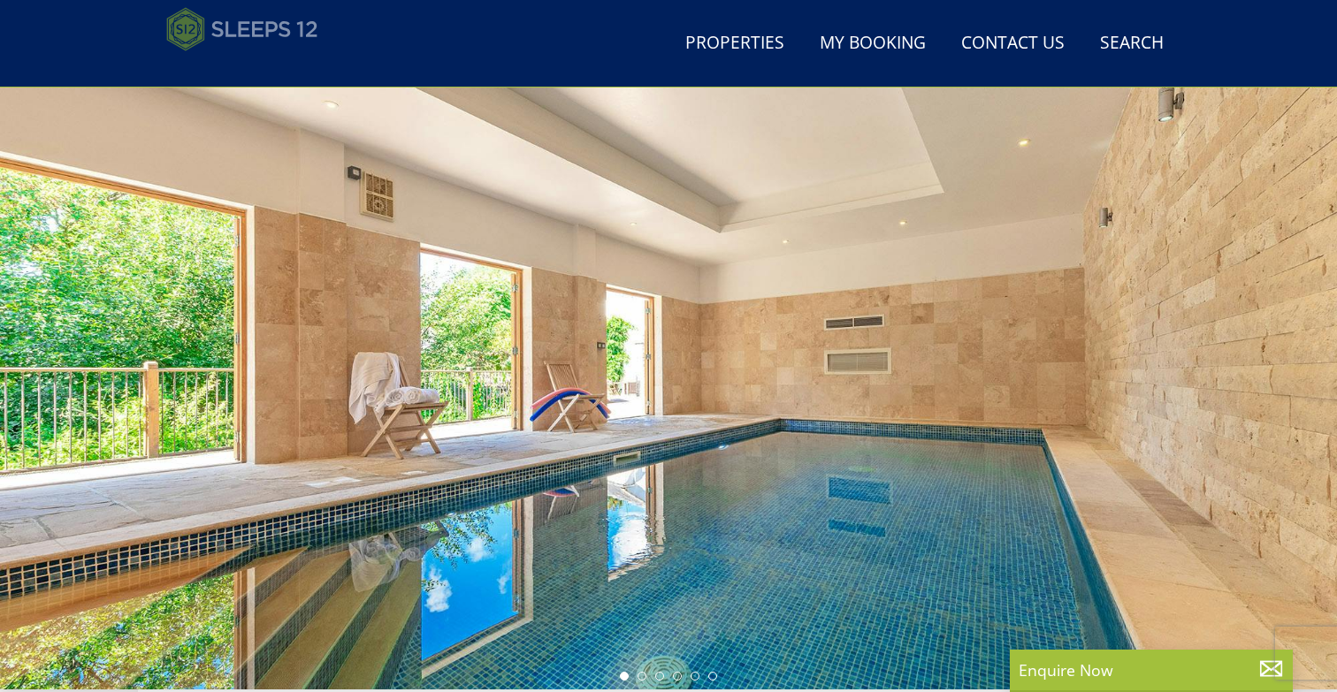
scroll to position [46, 0]
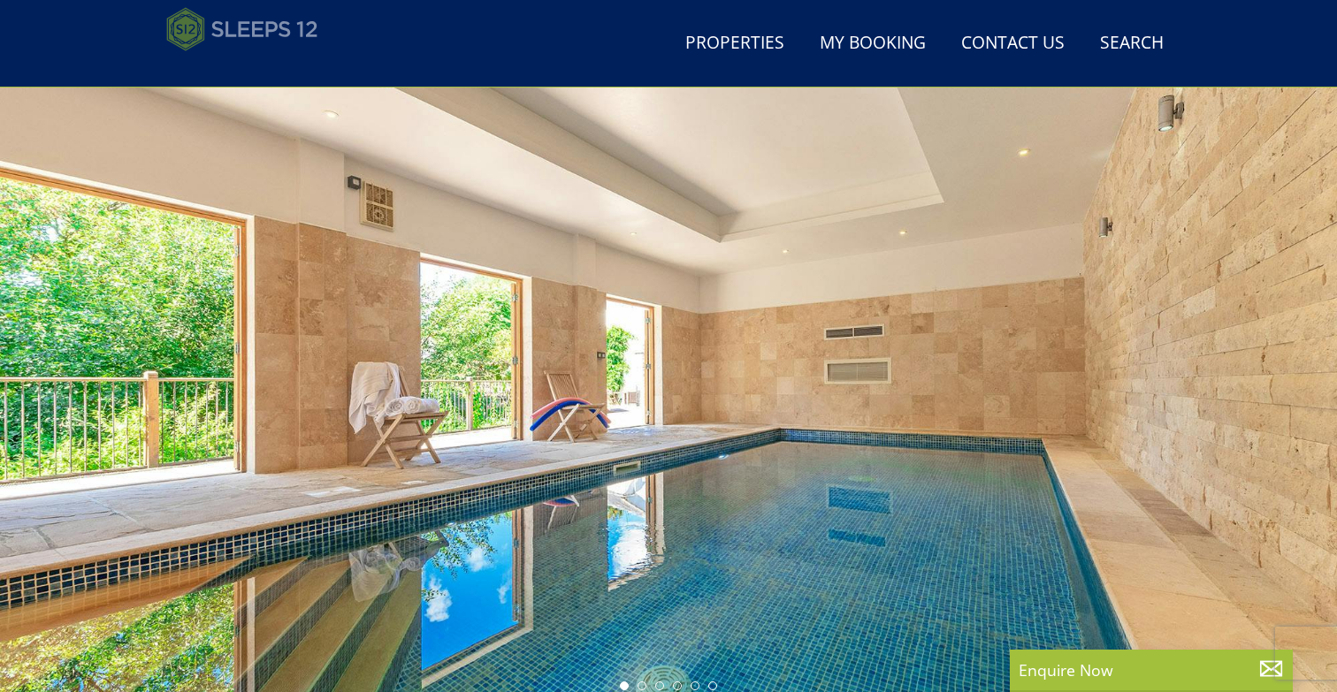
select select "12"
select select "8"
